Goal: Find specific page/section: Find specific page/section

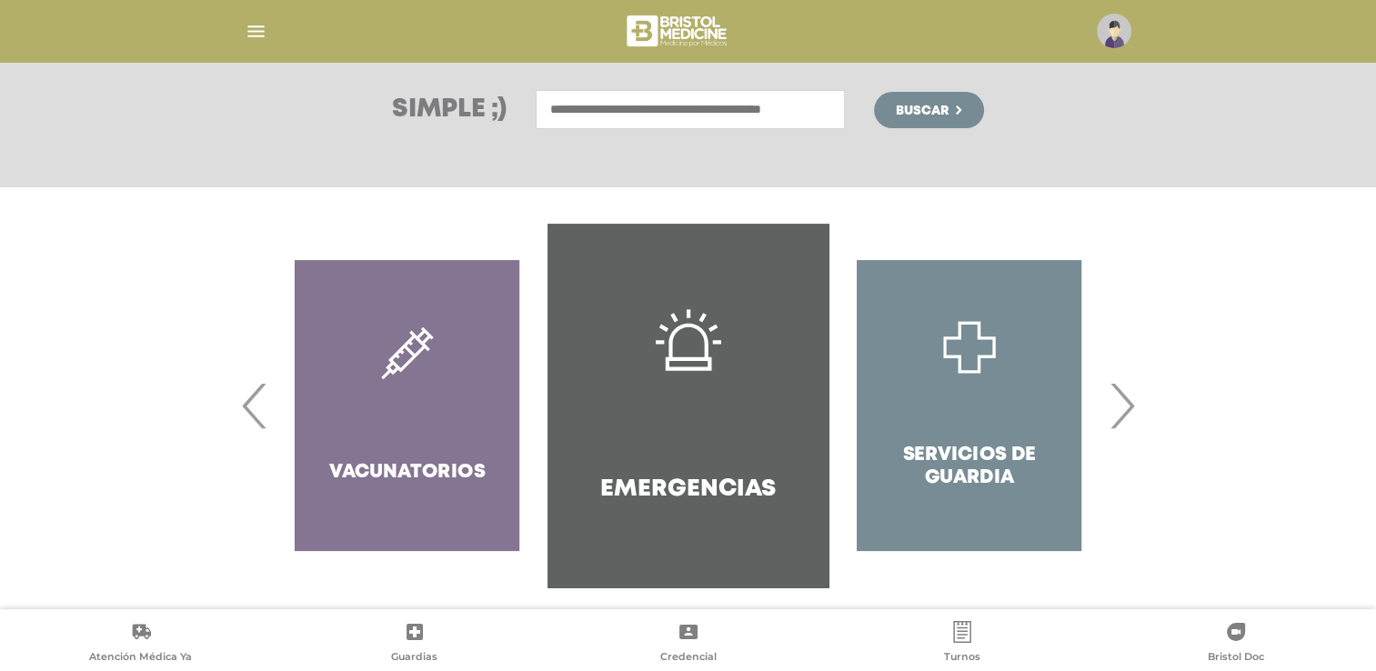
scroll to position [262, 0]
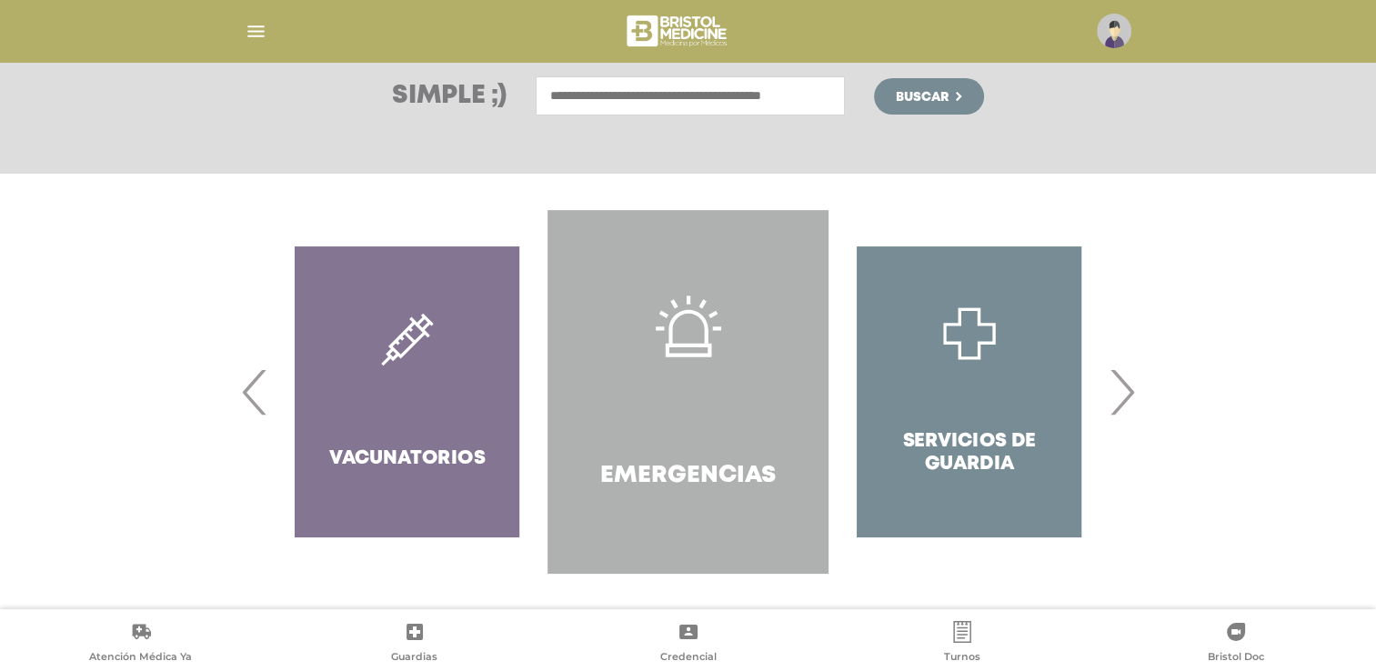
click at [684, 475] on h4 "Emergencias" at bounding box center [688, 476] width 176 height 28
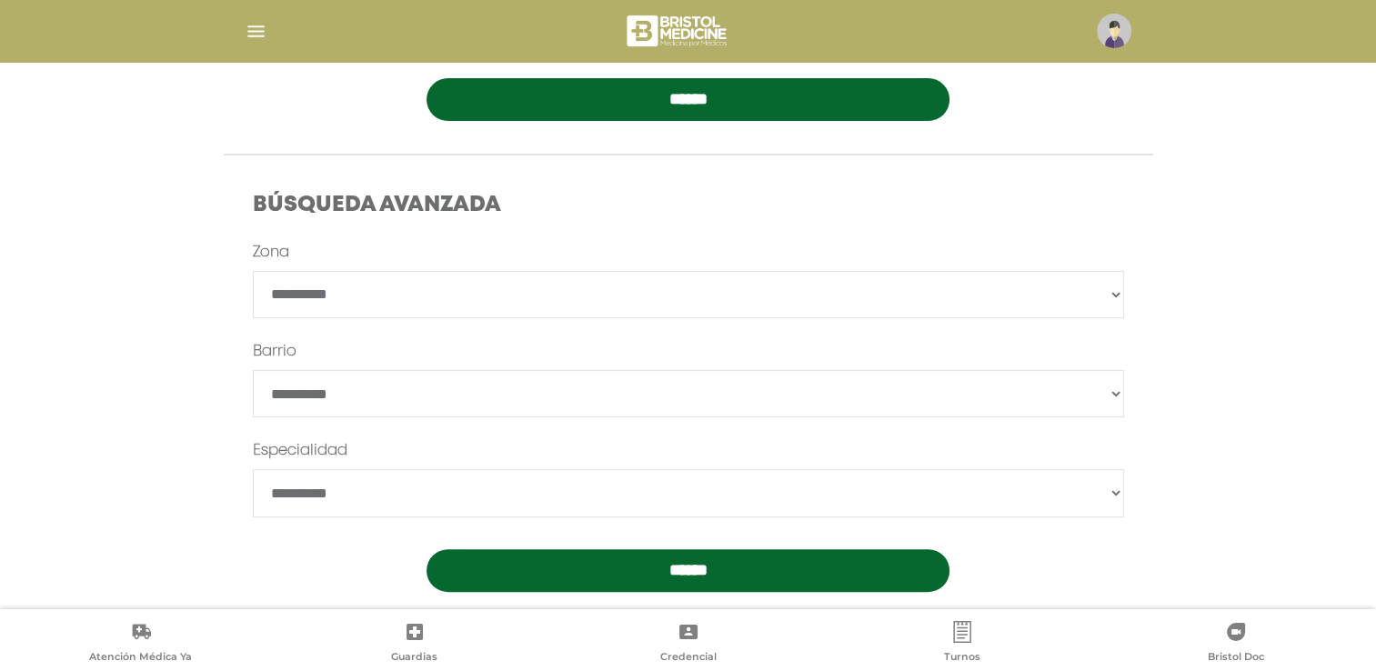
scroll to position [465, 0]
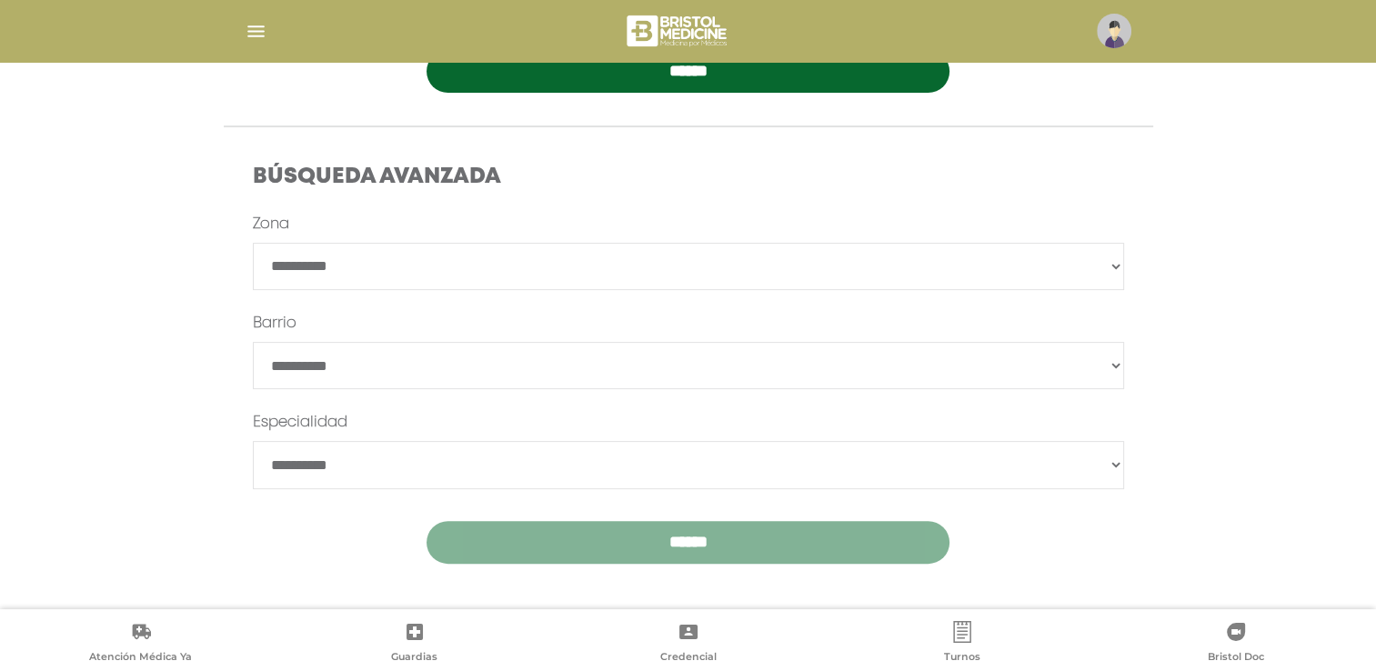
click at [681, 537] on input "******" at bounding box center [688, 542] width 523 height 43
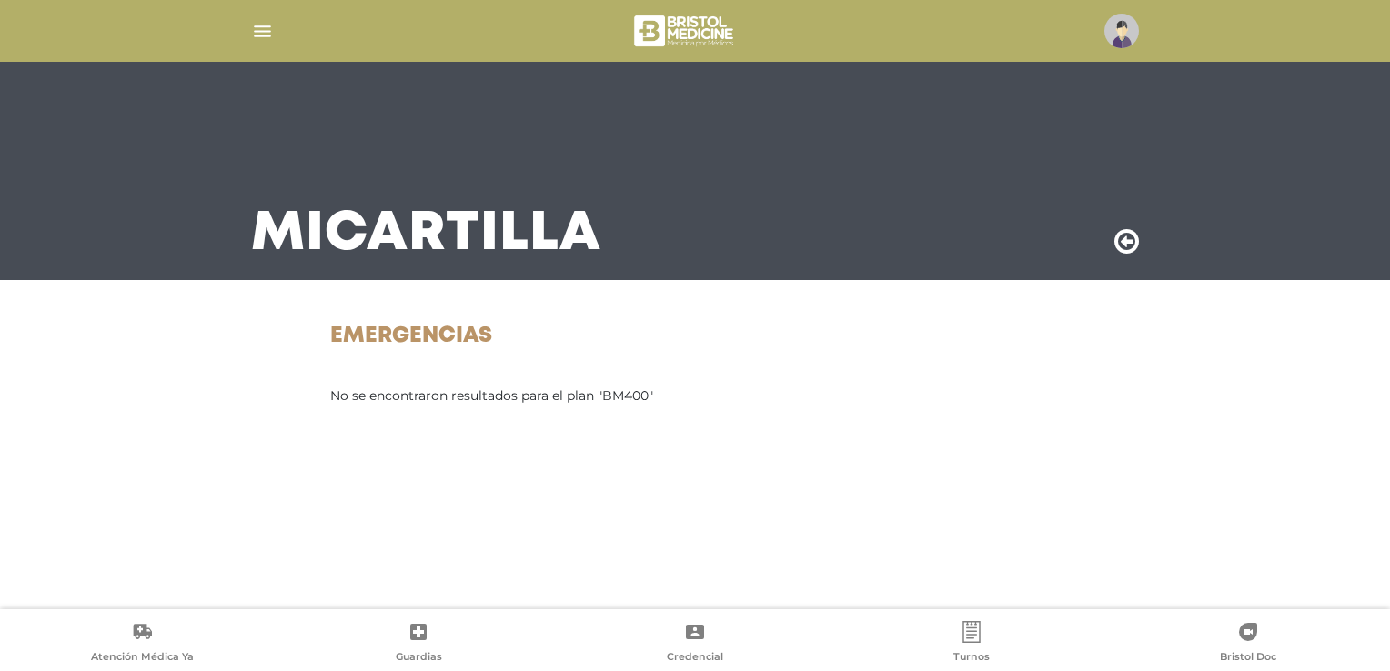
click at [254, 35] on img "button" at bounding box center [262, 31] width 23 height 23
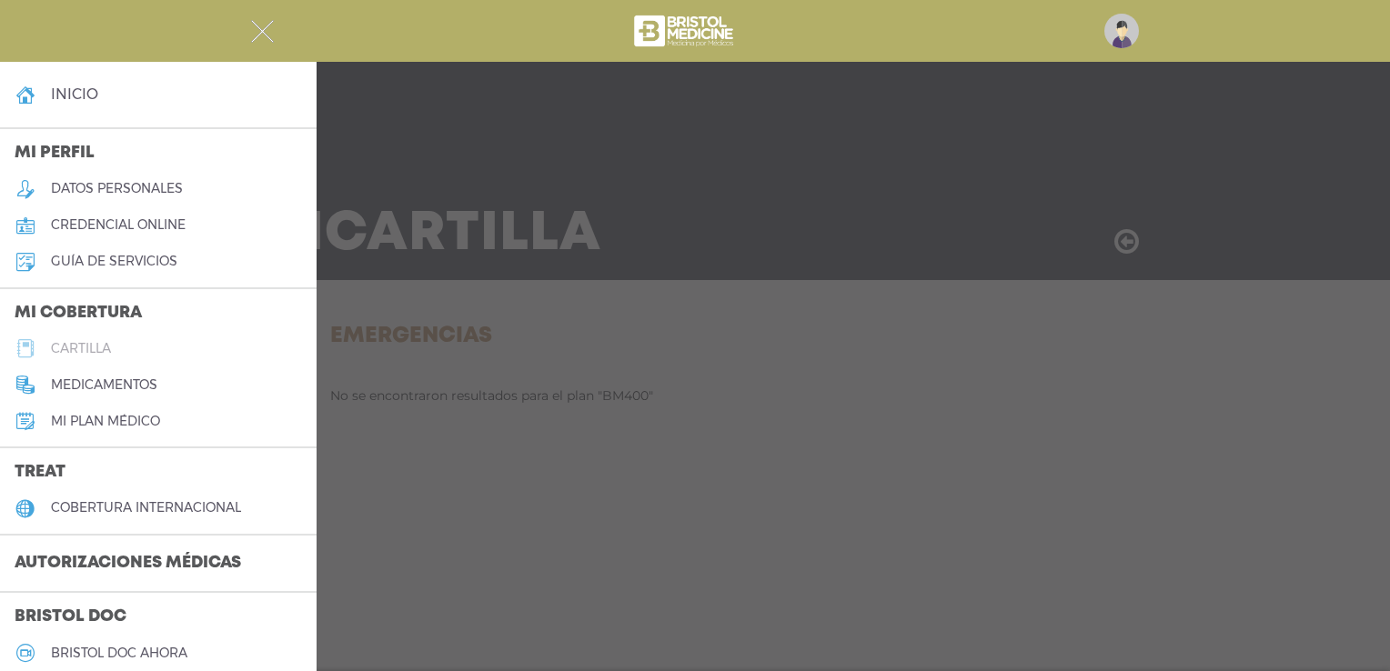
click at [86, 354] on h5 "cartilla" at bounding box center [81, 348] width 60 height 15
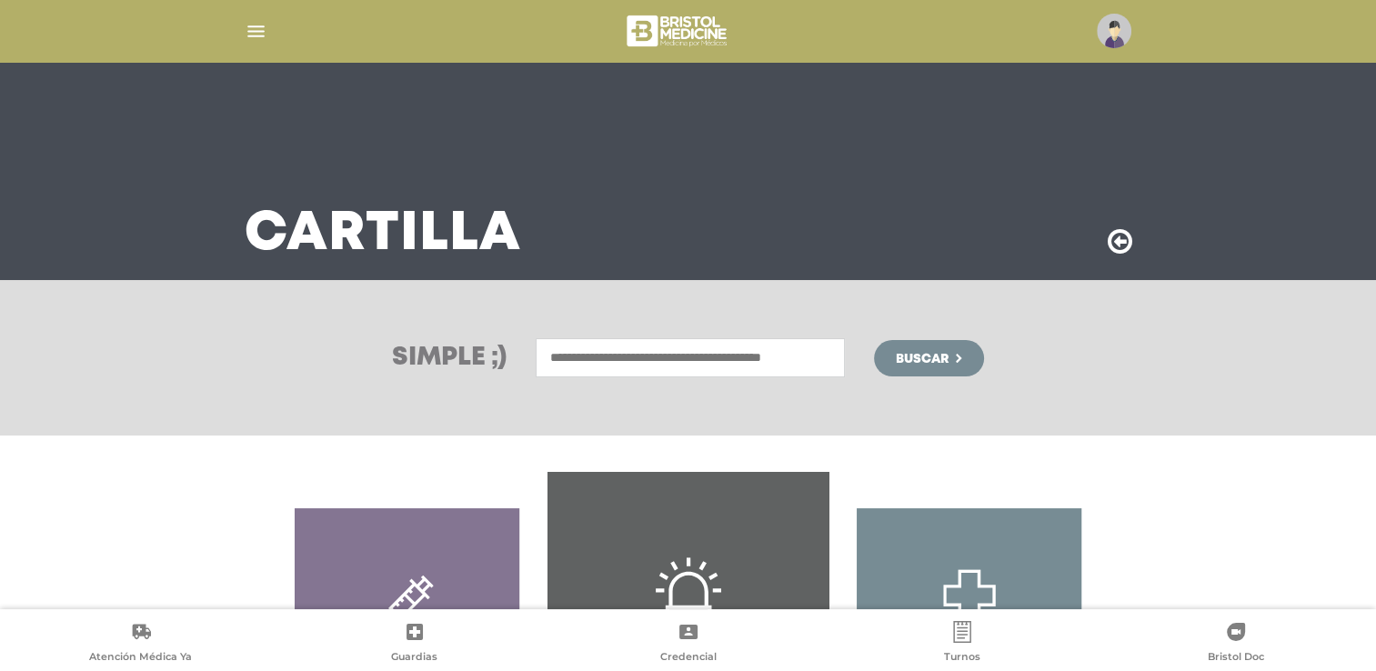
drag, startPoint x: 0, startPoint y: 0, endPoint x: 604, endPoint y: 359, distance: 702.8
click at [604, 359] on input "text" at bounding box center [690, 357] width 309 height 39
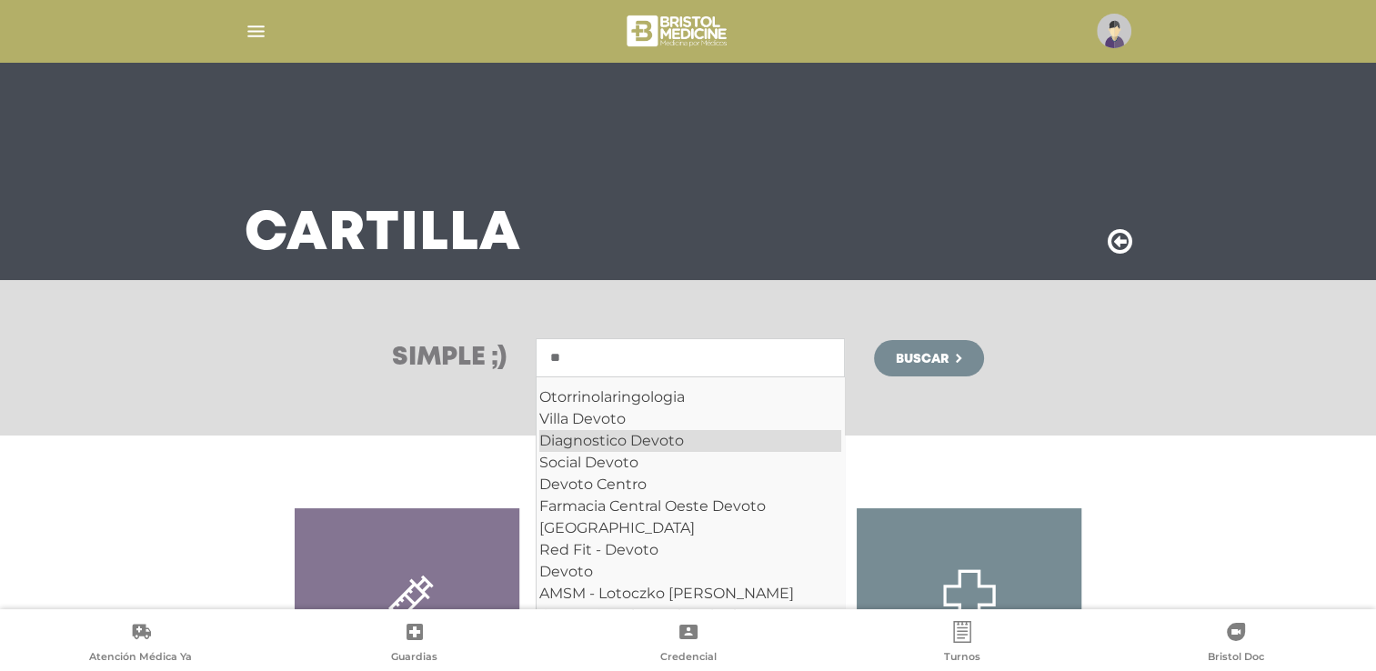
type input "*"
